Goal: Task Accomplishment & Management: Manage account settings

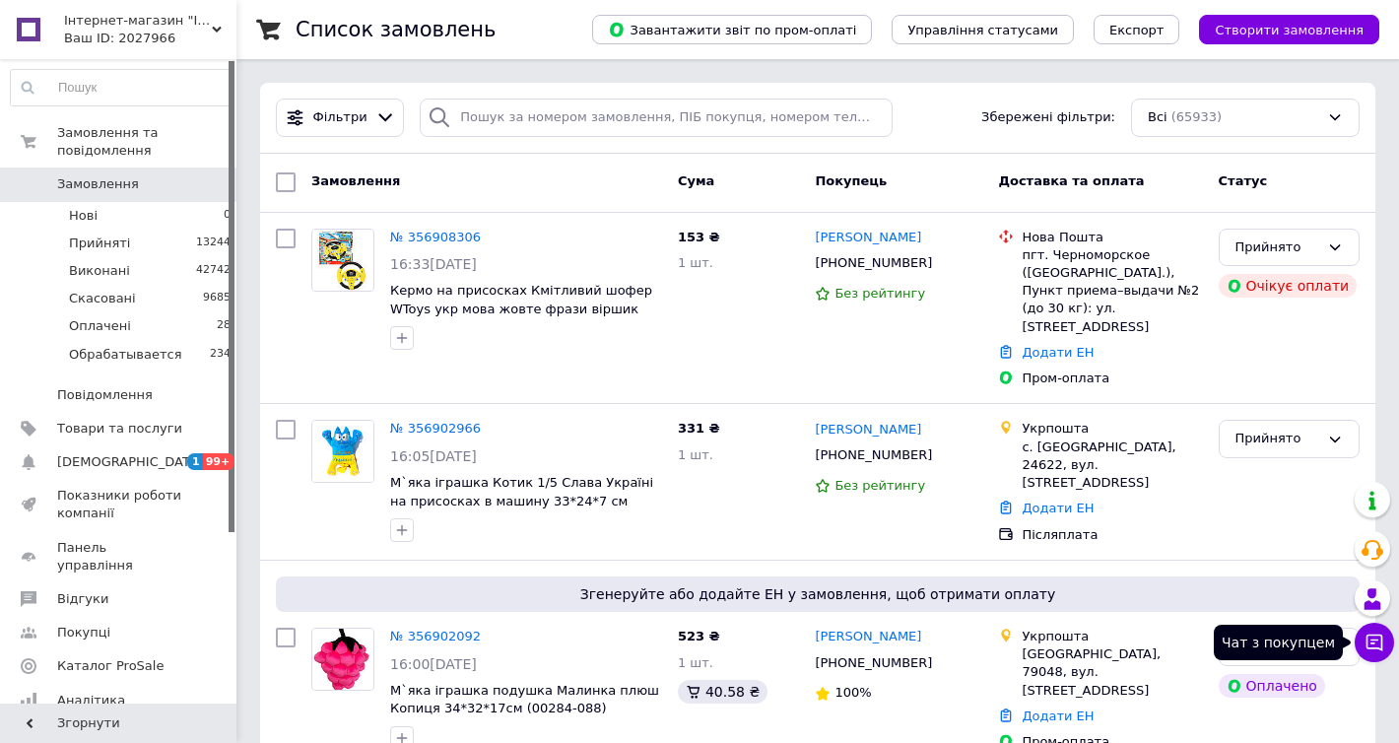
click at [1370, 637] on icon at bounding box center [1375, 643] width 20 height 20
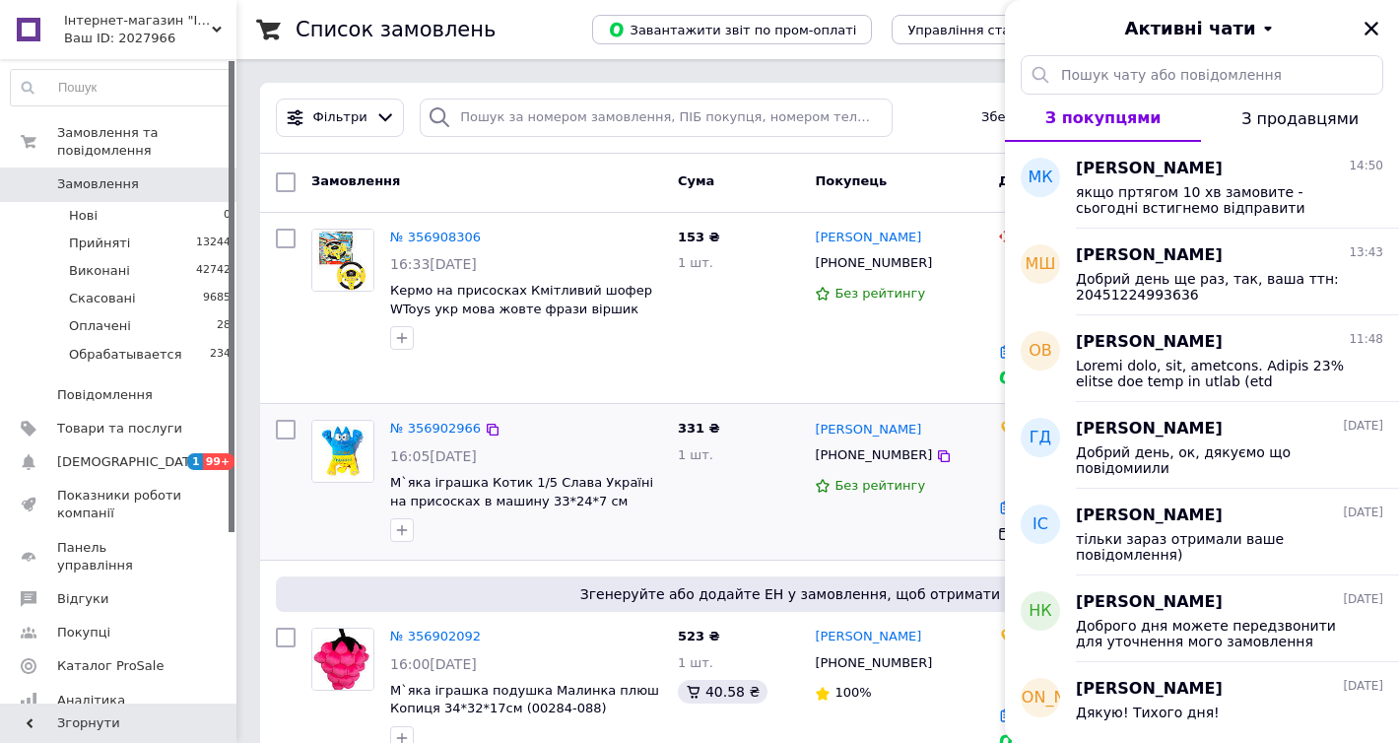
click at [759, 518] on div "331 ₴ 1 шт." at bounding box center [739, 482] width 138 height 140
click at [1156, 180] on div "якщо пртягом 10 хв замовите - сьогодні встигнемо відправити" at bounding box center [1229, 197] width 307 height 35
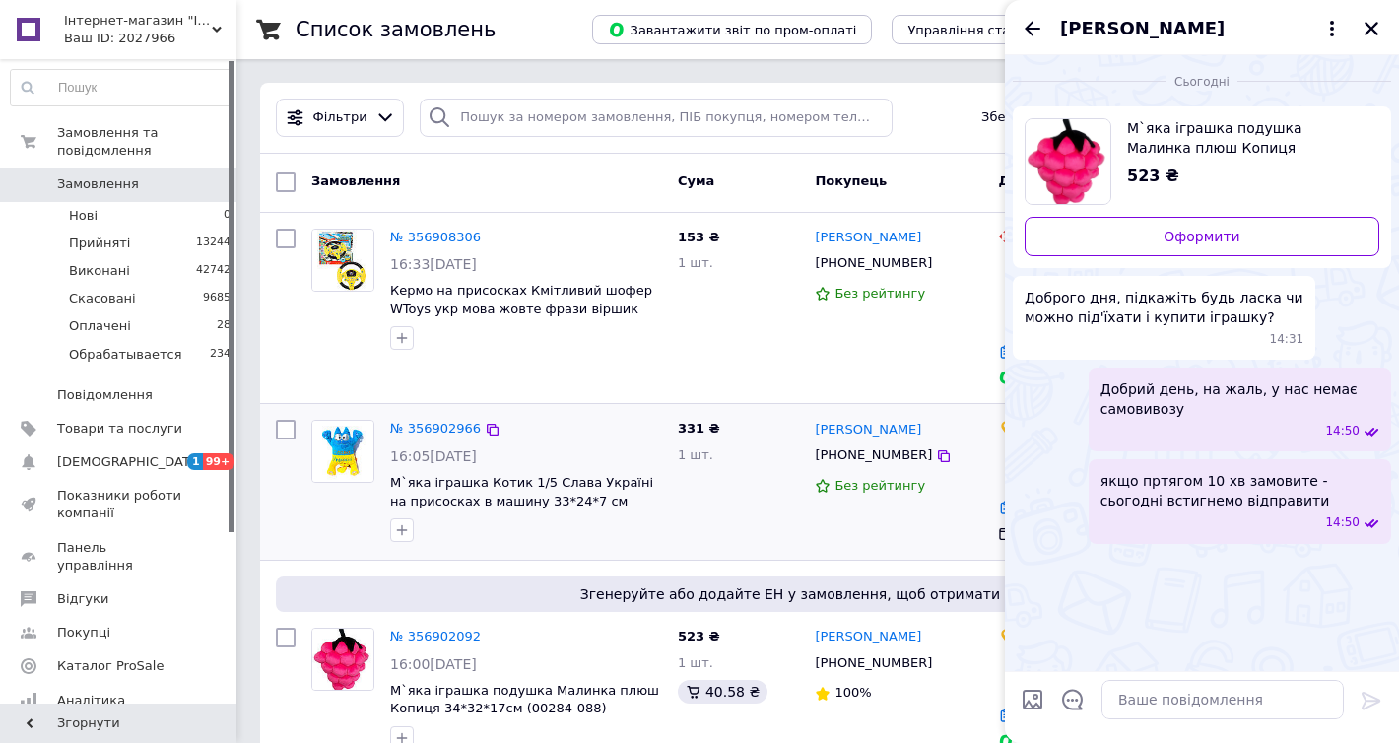
click at [795, 495] on div "331 ₴ 1 шт." at bounding box center [739, 482] width 138 height 140
click at [1367, 36] on icon "Закрити" at bounding box center [1372, 29] width 18 height 18
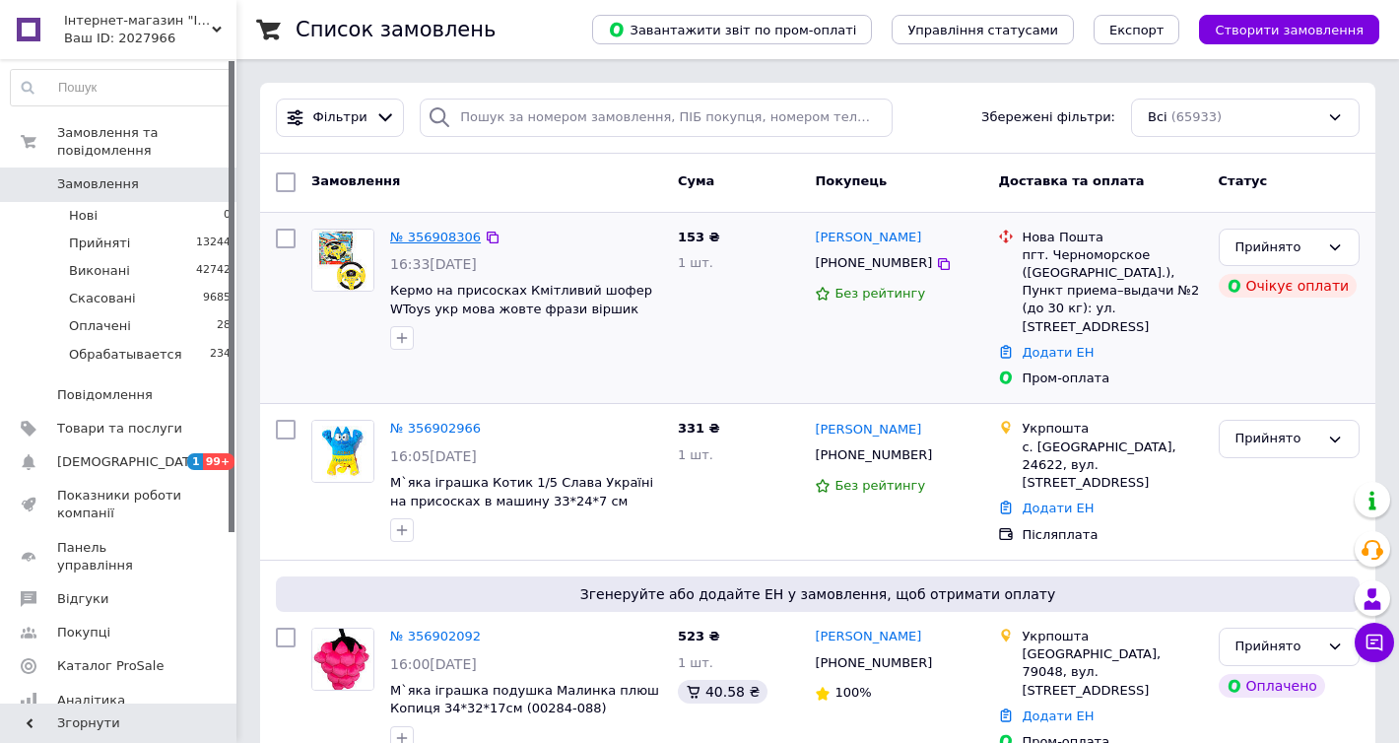
click at [443, 238] on link "№ 356908306" at bounding box center [435, 237] width 91 height 15
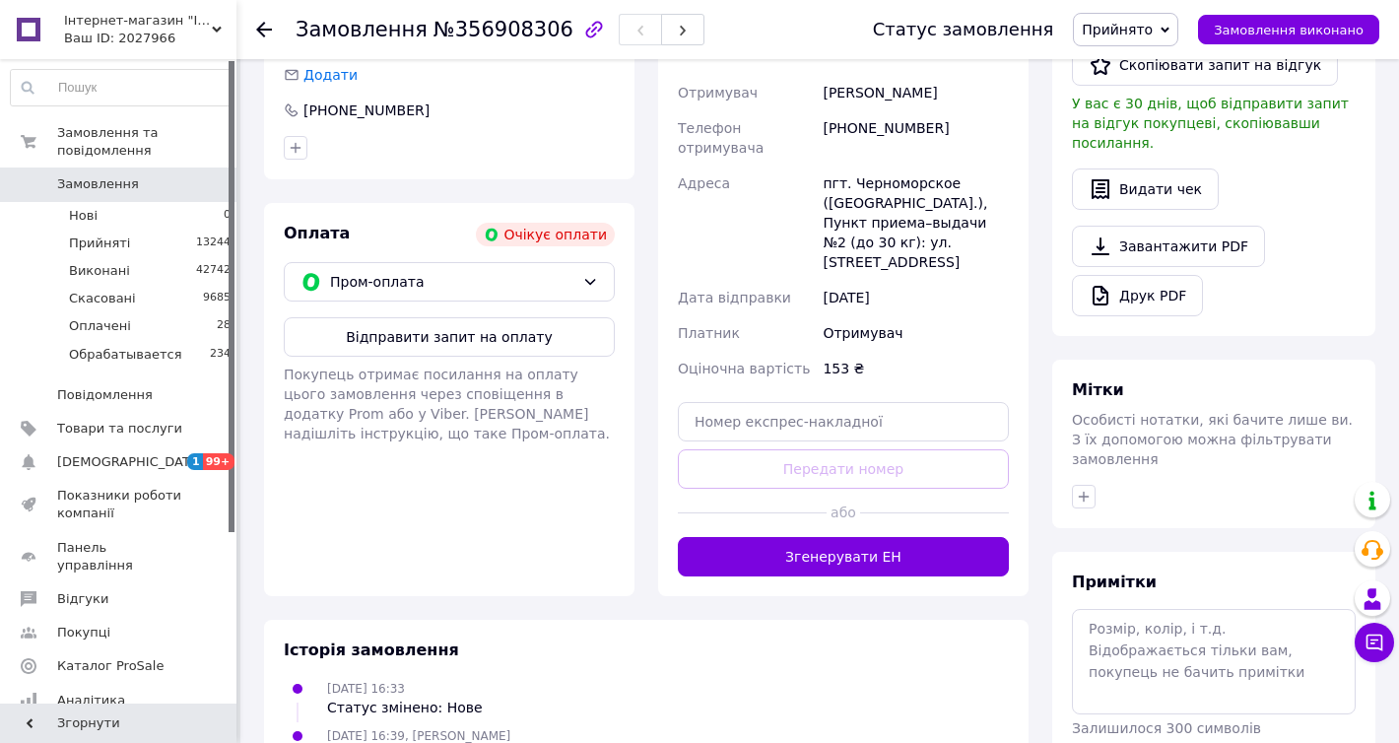
scroll to position [621, 0]
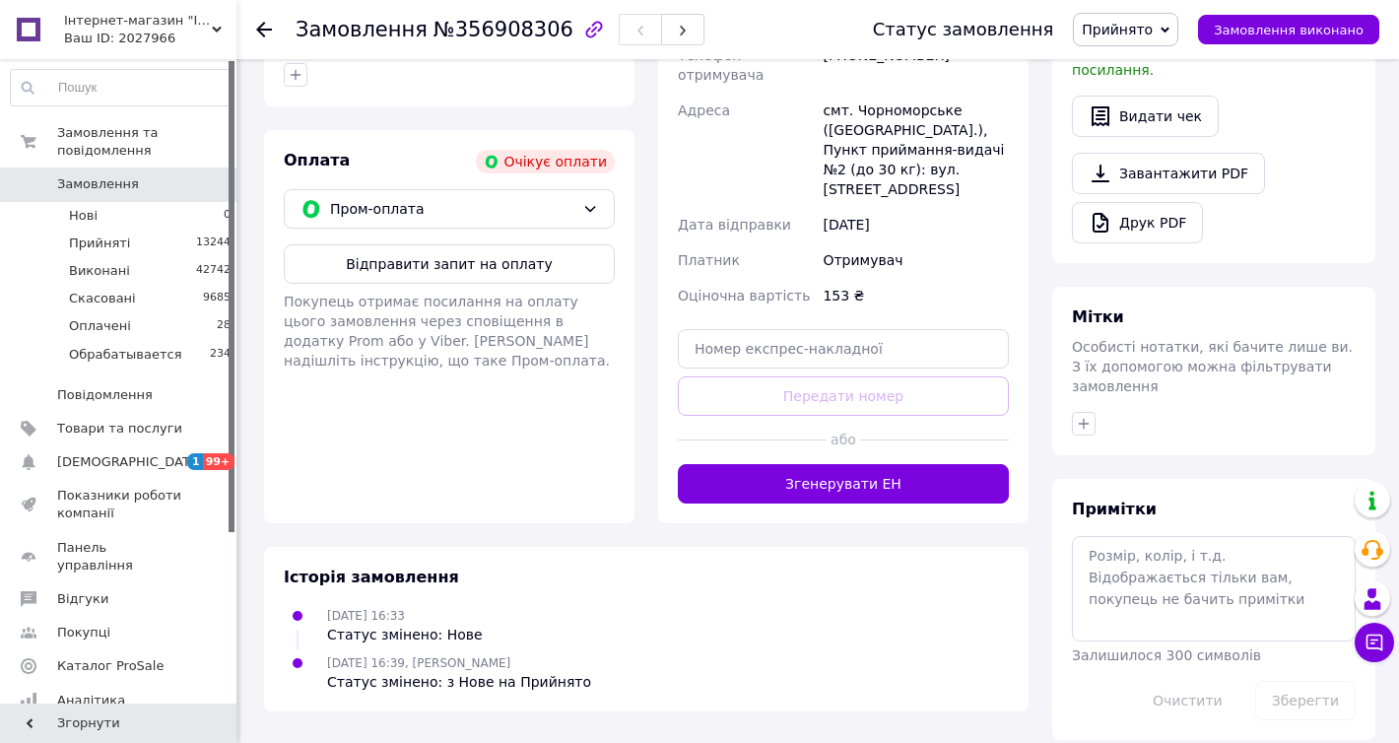
click at [157, 196] on link "Замовлення 0" at bounding box center [121, 185] width 242 height 34
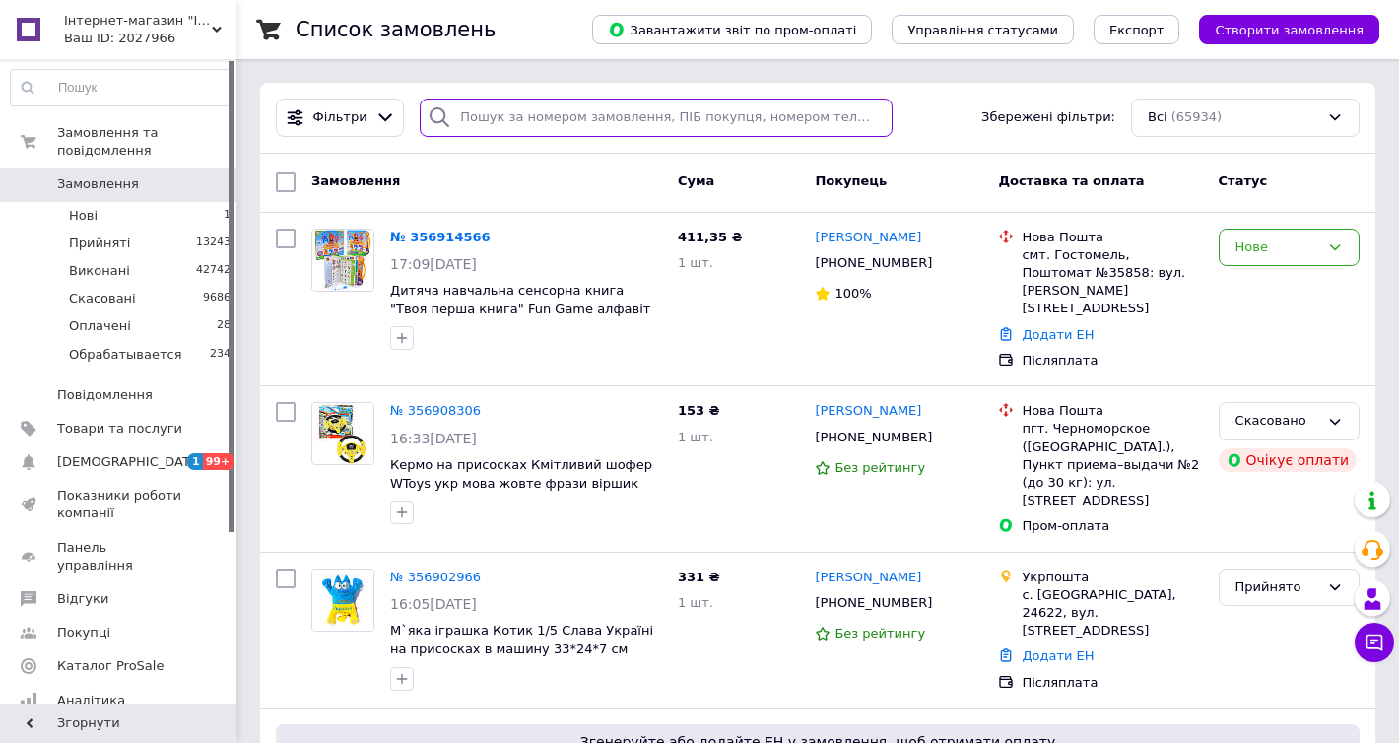
click at [509, 127] on input "search" at bounding box center [656, 118] width 473 height 38
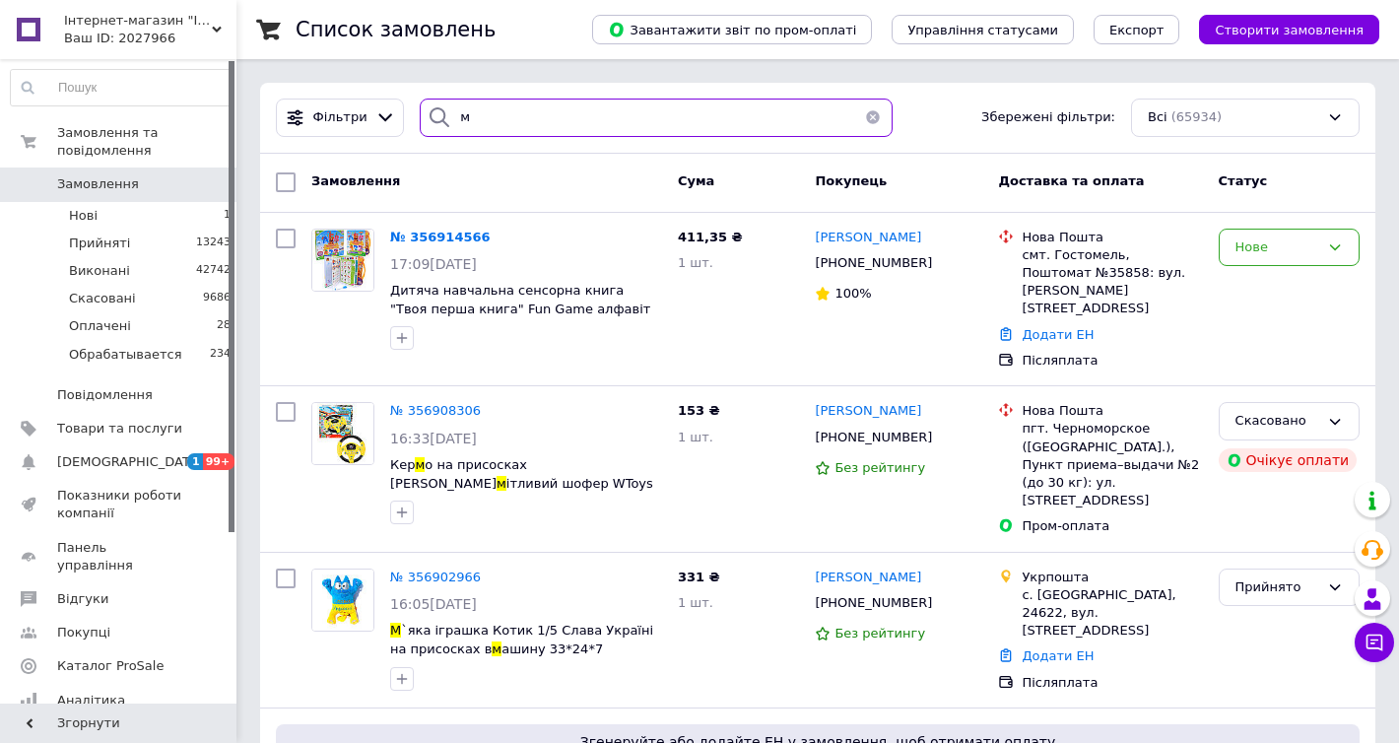
type input "м"
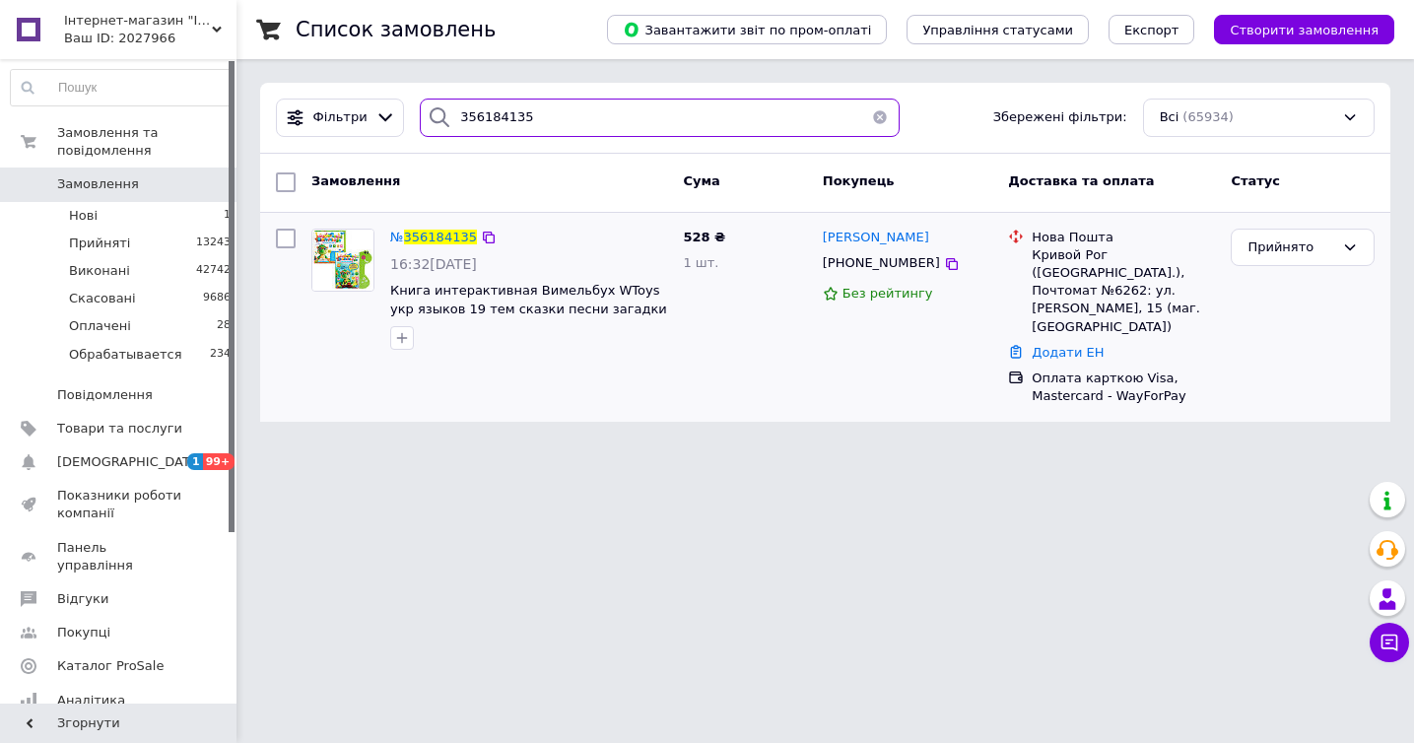
type input "356184135"
click at [439, 227] on div "№ 356184135" at bounding box center [433, 238] width 91 height 23
click at [439, 235] on span "356184135" at bounding box center [440, 237] width 73 height 15
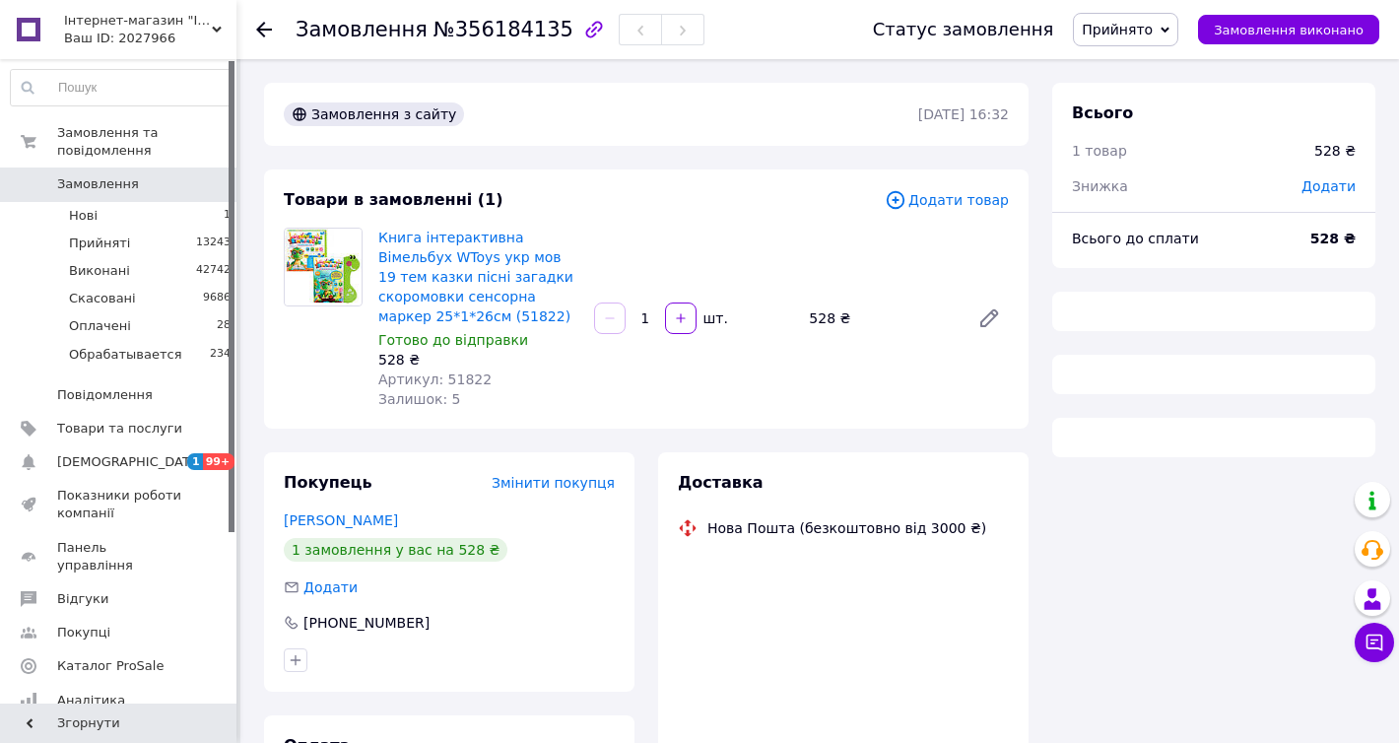
type input "https://secure.wayforpay.com/repay/08c391312b84517d583066ea014bf3b9"
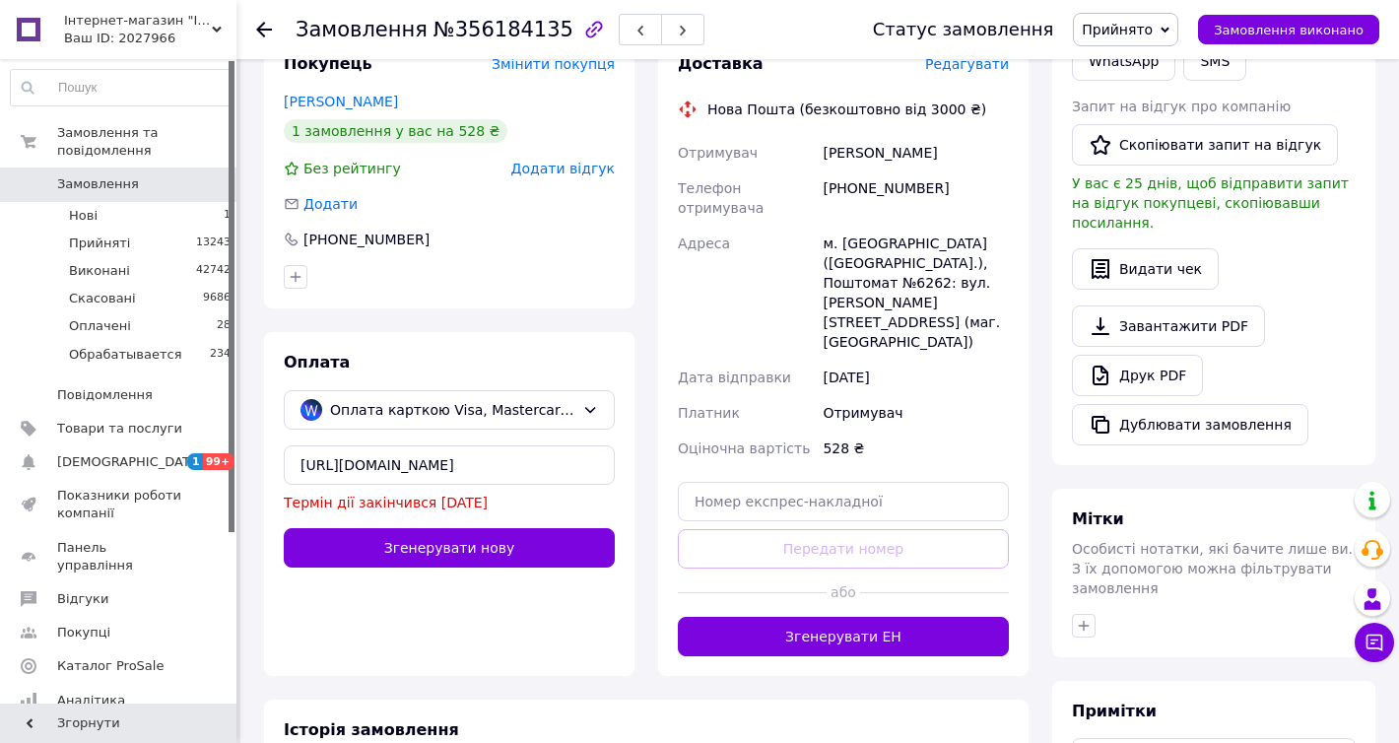
scroll to position [621, 0]
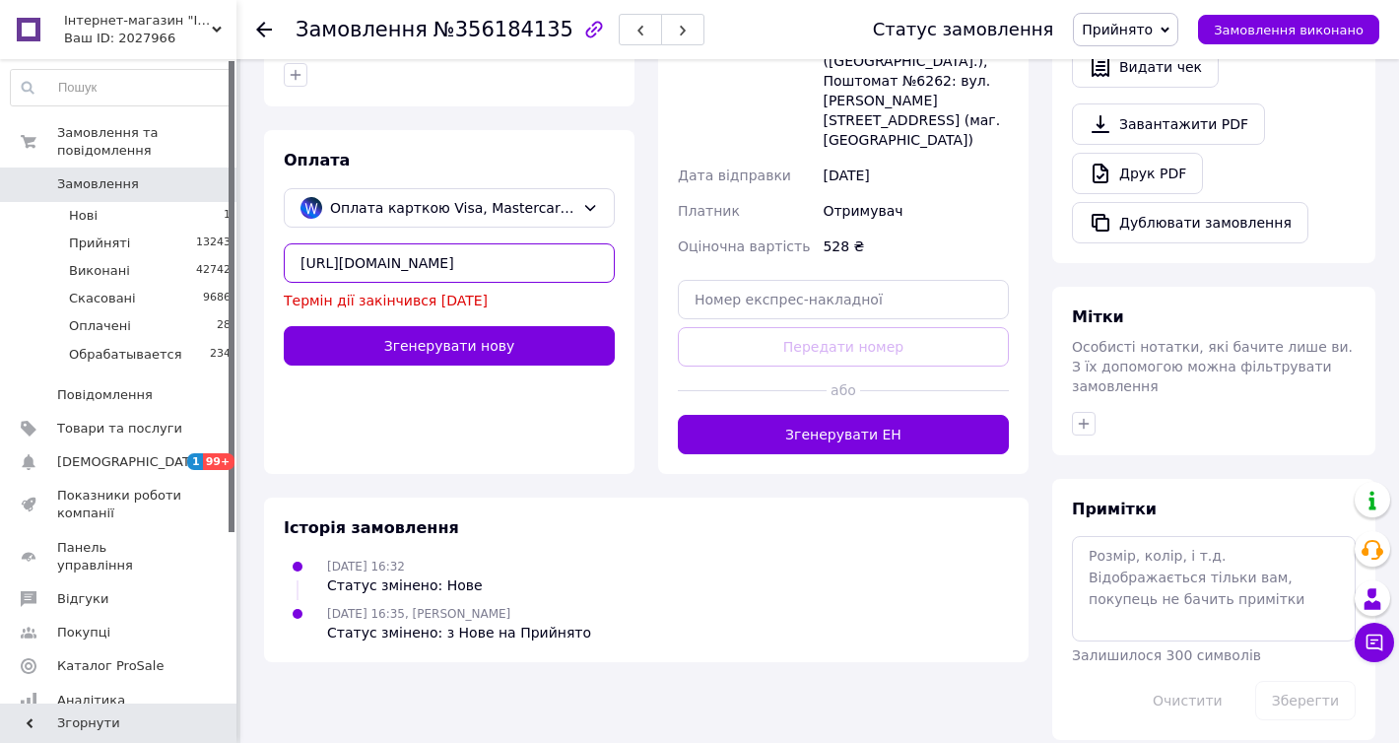
click at [494, 279] on input "https://secure.wayforpay.com/repay/08c391312b84517d583066ea014bf3b9" at bounding box center [449, 262] width 331 height 39
click at [498, 266] on input "https://secure.wayforpay.com/repay/08c391312b84517d583066ea014bf3b9" at bounding box center [449, 262] width 331 height 39
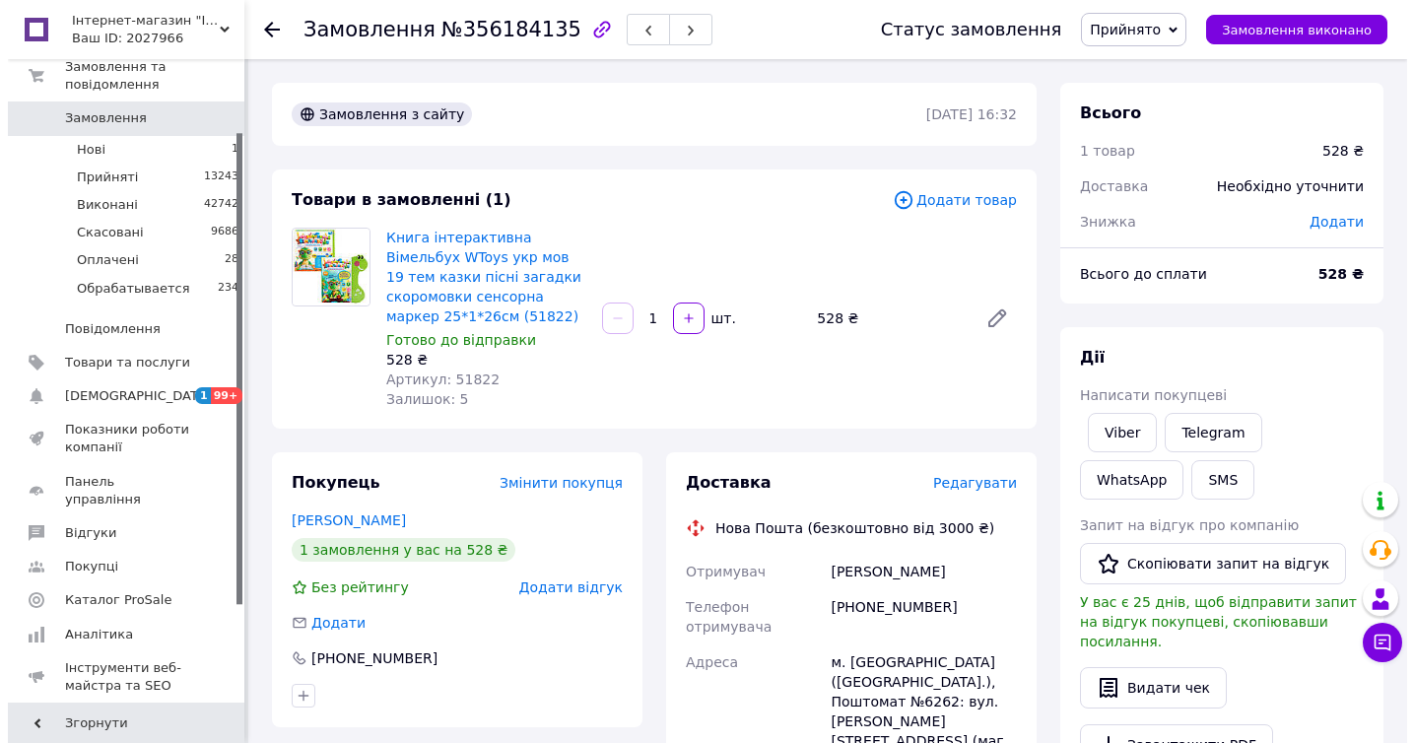
scroll to position [100, 0]
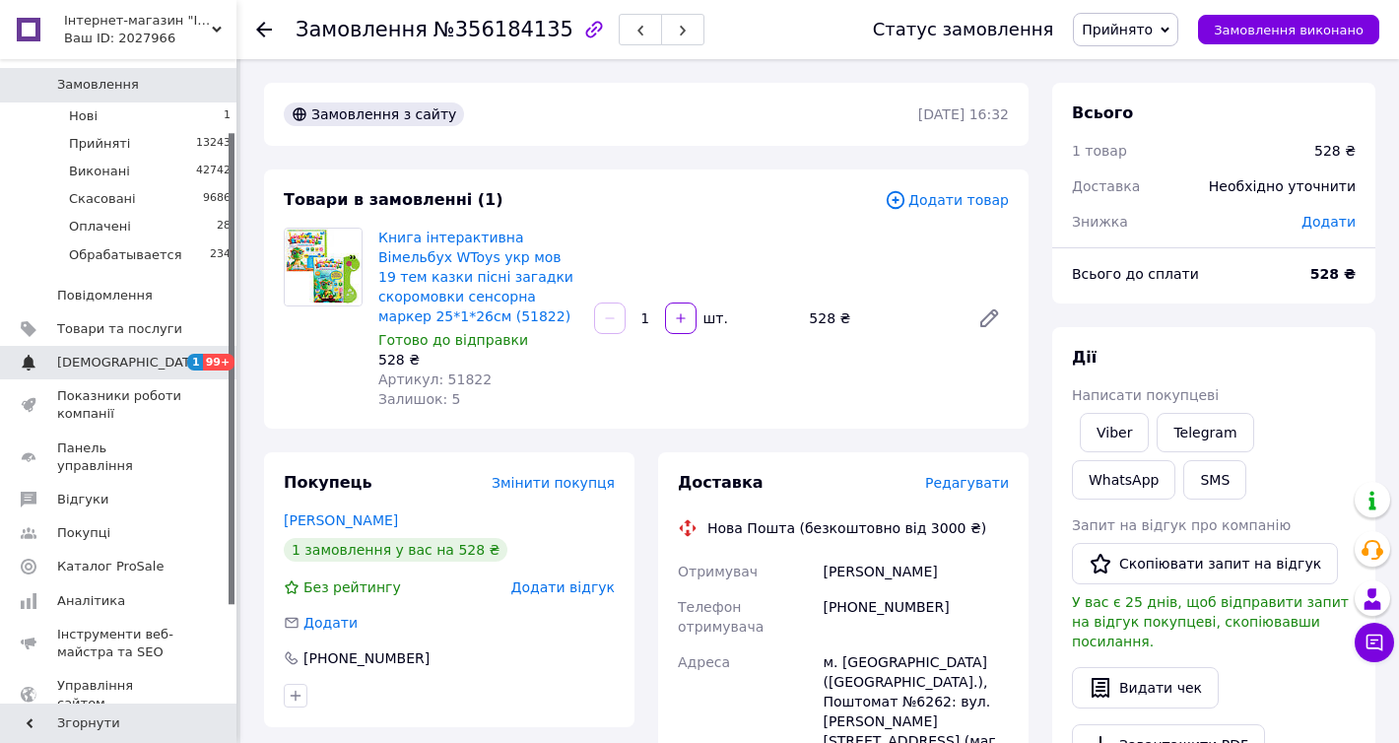
click at [84, 362] on span "[DEMOGRAPHIC_DATA]" at bounding box center [130, 363] width 146 height 18
